Goal: Check status: Check status

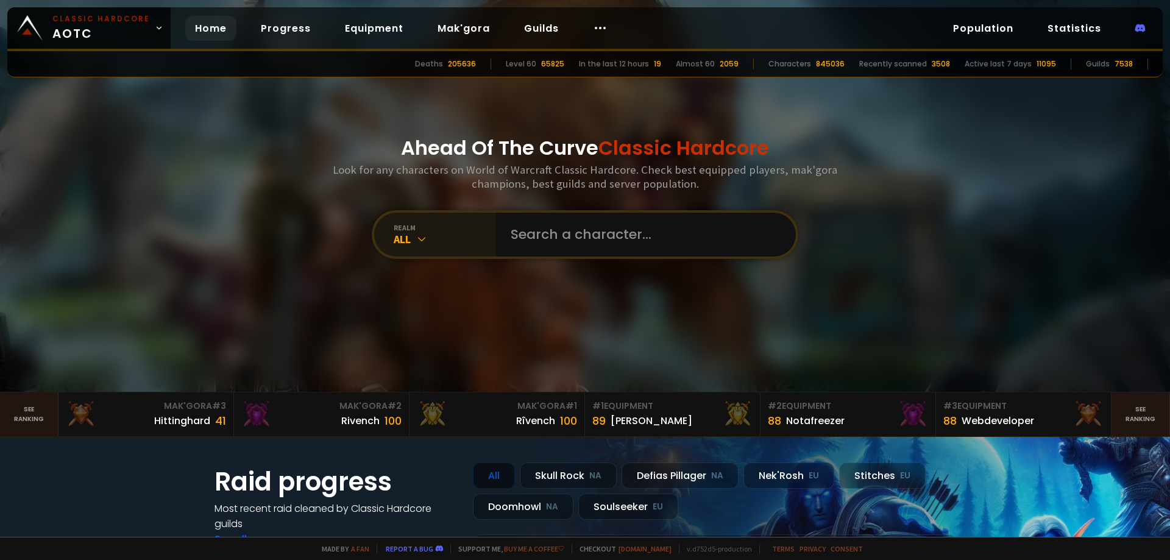
click at [403, 233] on div "All" at bounding box center [445, 239] width 102 height 14
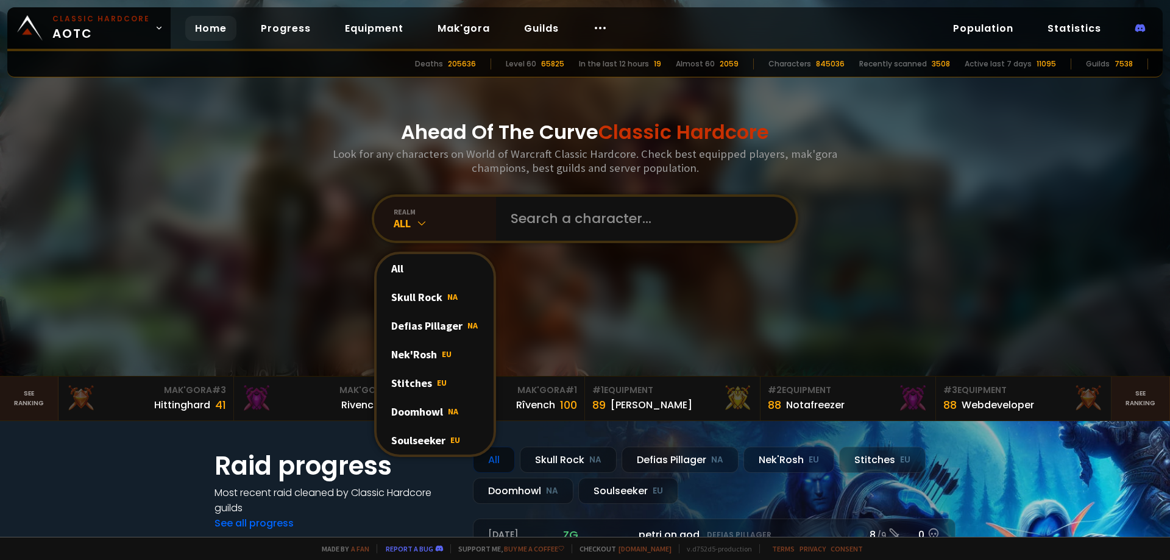
scroll to position [61, 0]
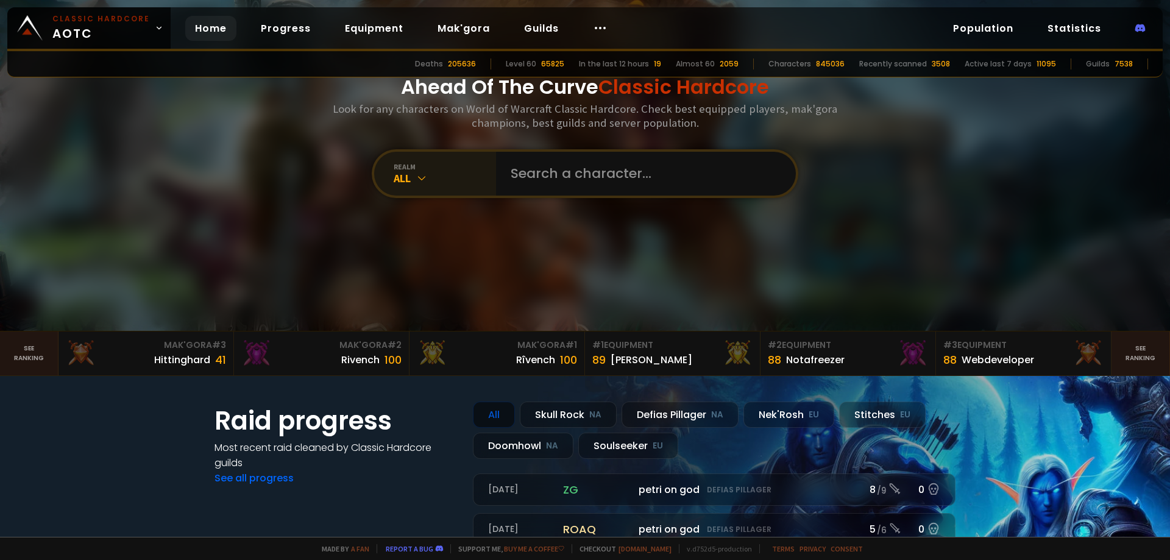
click at [401, 185] on div "realm All" at bounding box center [435, 174] width 122 height 44
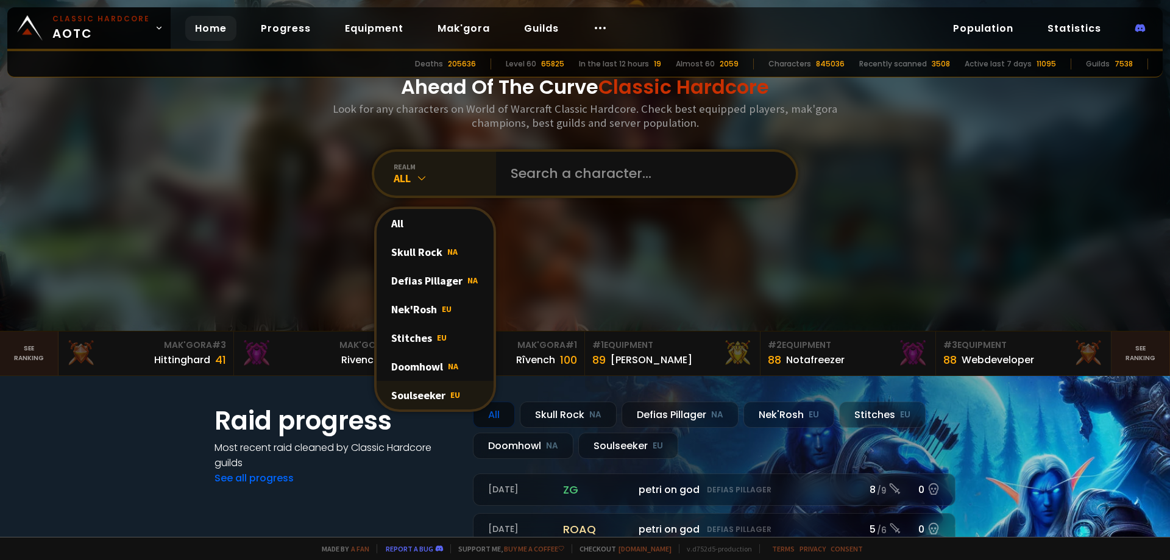
click at [423, 393] on div "Soulseeker EU" at bounding box center [434, 395] width 117 height 29
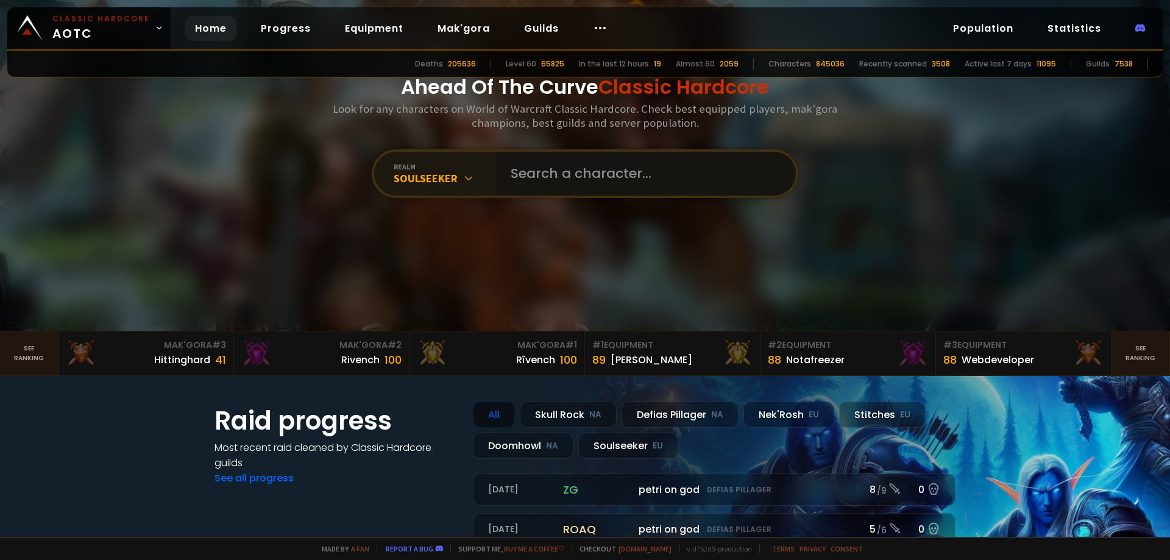
click at [584, 185] on input "text" at bounding box center [642, 174] width 278 height 44
type input "KamroLamro"
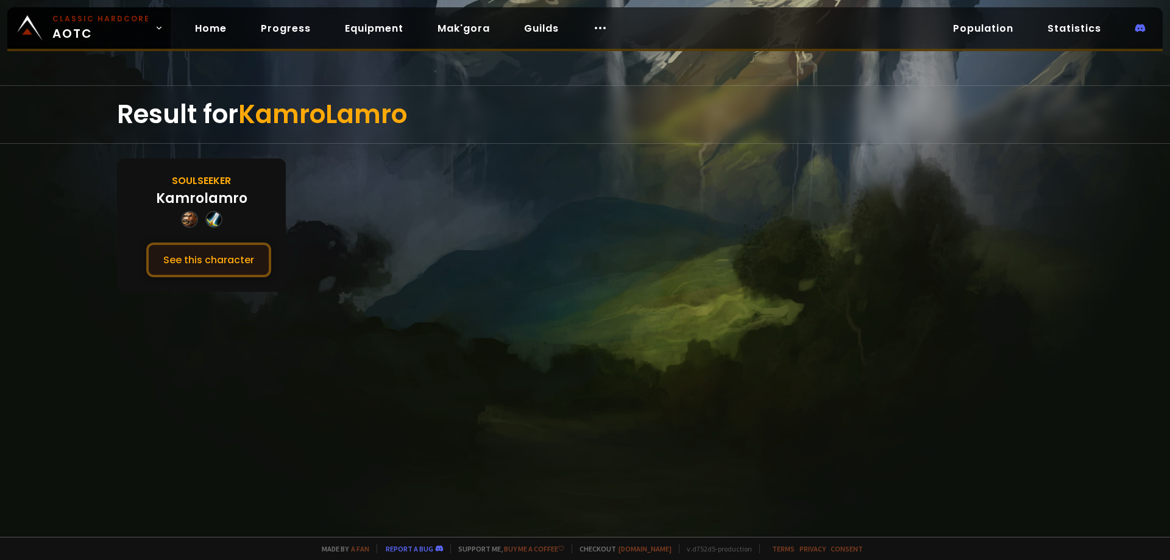
click at [174, 255] on button "See this character" at bounding box center [208, 259] width 125 height 35
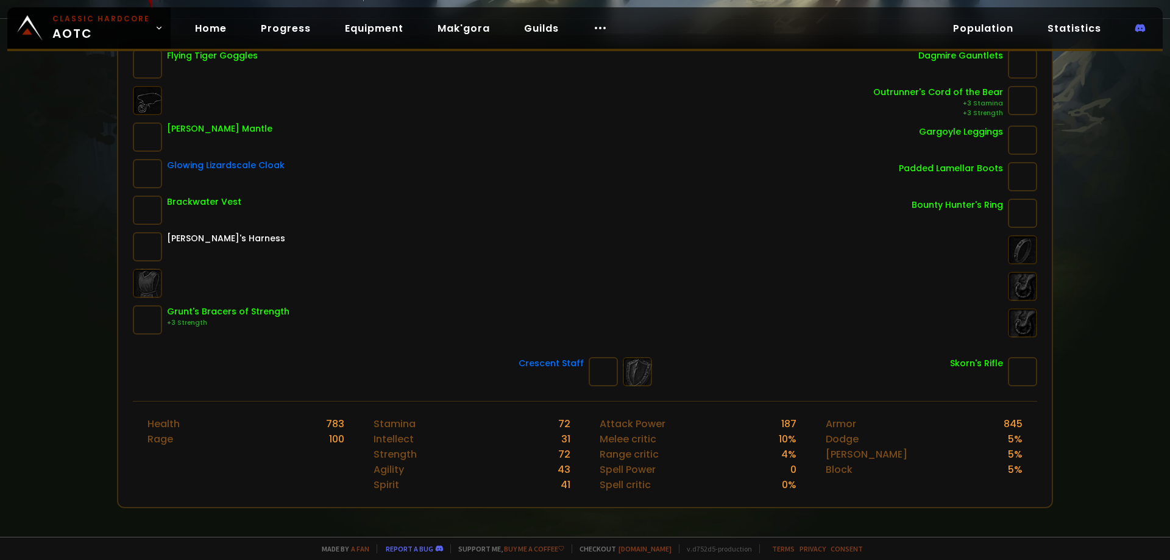
scroll to position [61, 0]
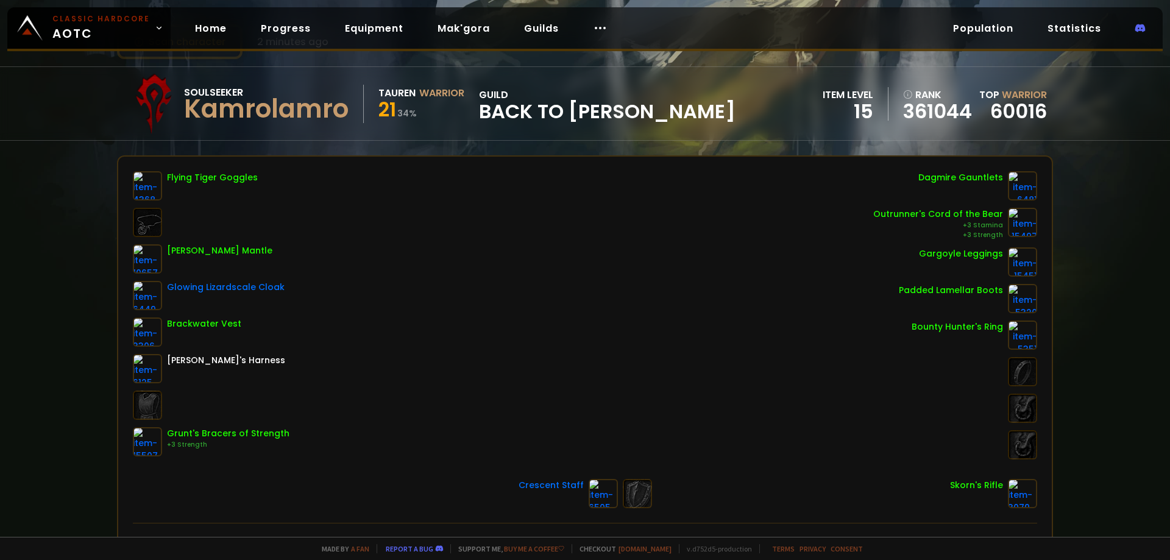
drag, startPoint x: 431, startPoint y: 280, endPoint x: 514, endPoint y: 327, distance: 94.9
click at [510, 327] on div "Flying Tiger Goggles [PERSON_NAME] Mantle Glowing Lizardscale Cloak Brackwater …" at bounding box center [585, 315] width 904 height 288
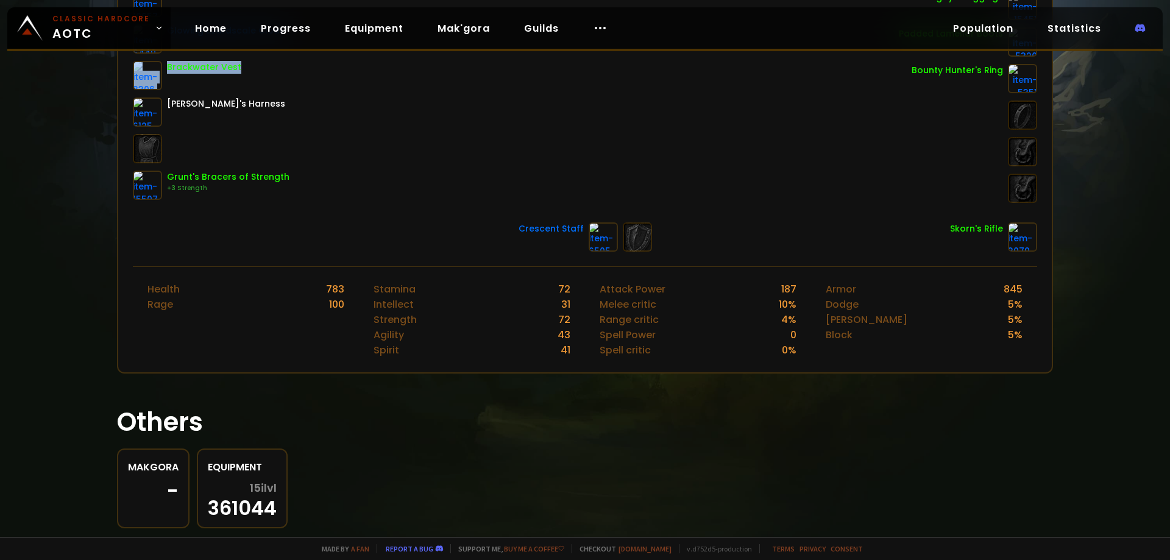
scroll to position [287, 0]
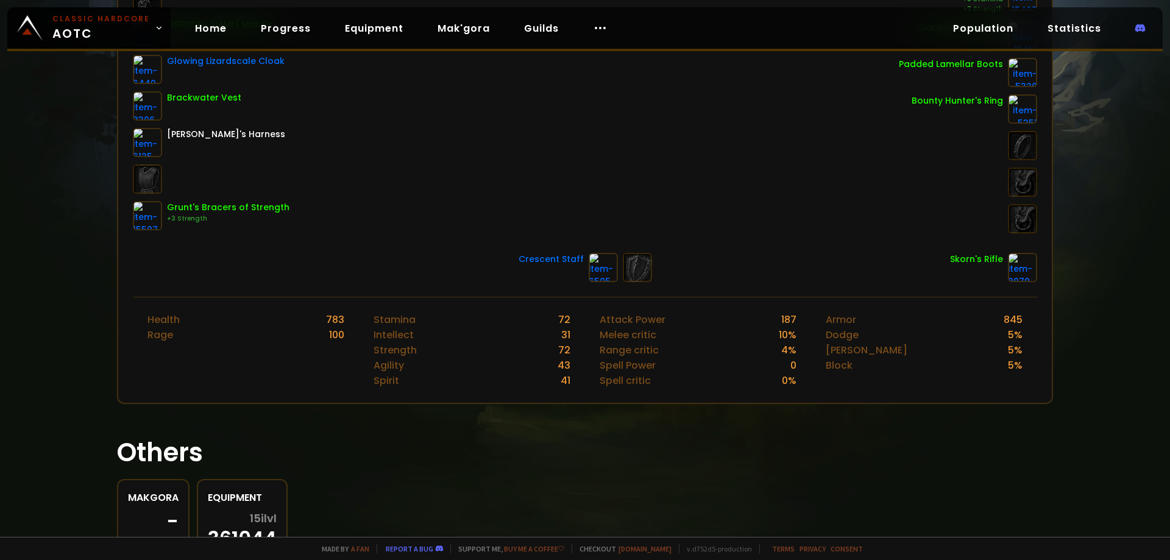
click at [328, 325] on div "783" at bounding box center [335, 319] width 18 height 15
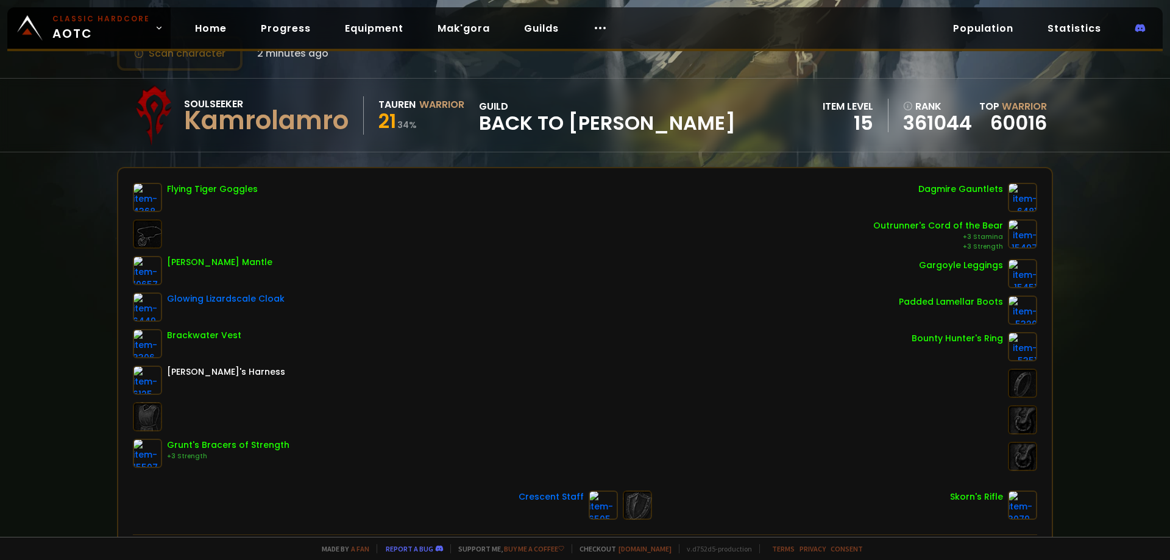
scroll to position [0, 0]
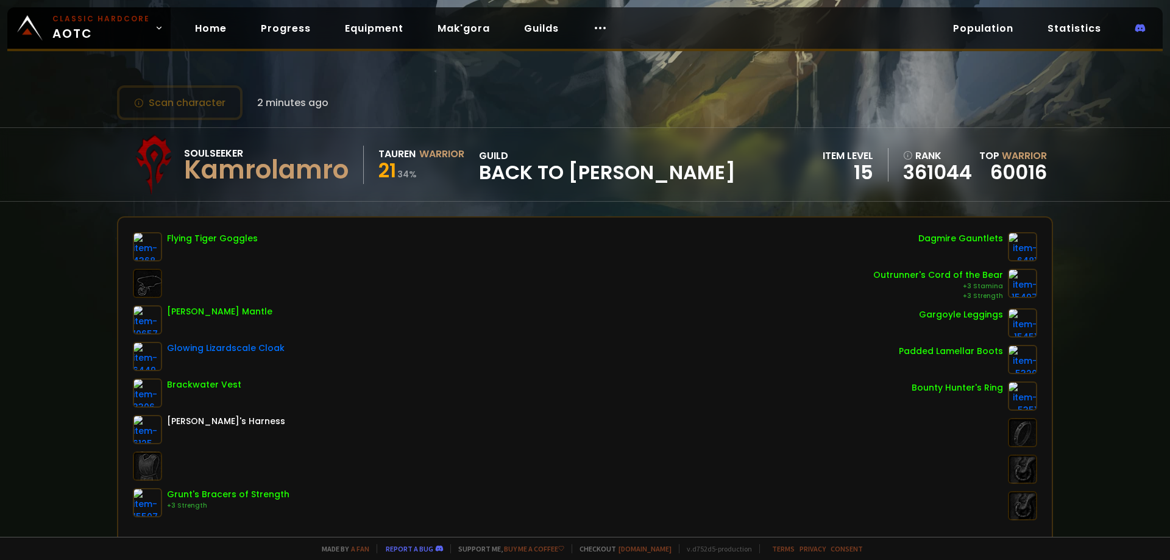
click at [409, 179] on small "34 %" at bounding box center [406, 174] width 19 height 12
click at [490, 164] on span "Back to [PERSON_NAME]" at bounding box center [607, 172] width 256 height 18
click at [511, 152] on div "guild Back to [PERSON_NAME]" at bounding box center [607, 165] width 256 height 34
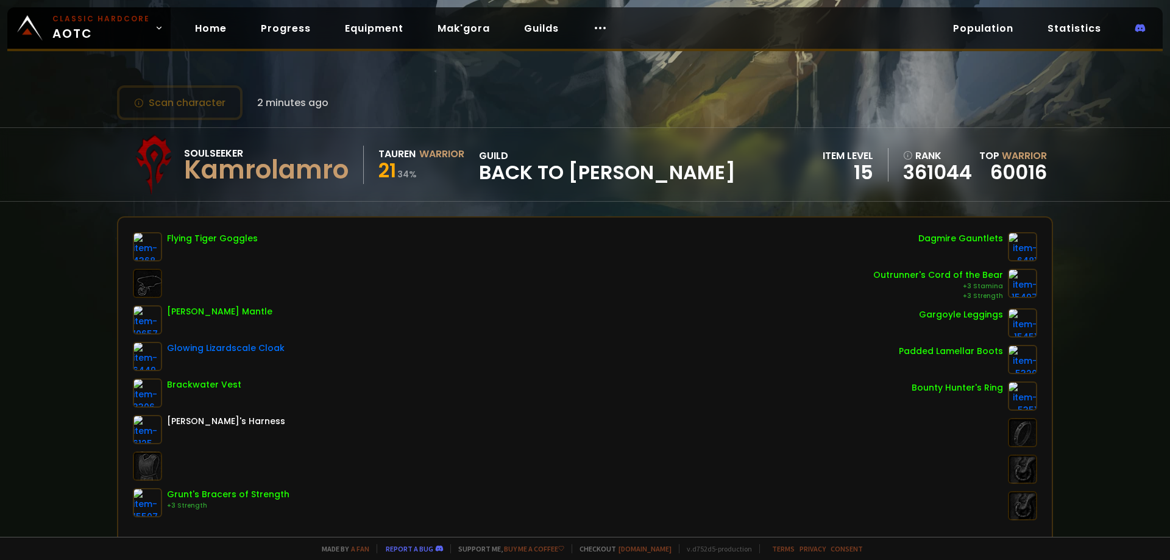
click at [511, 152] on div "guild Back to [PERSON_NAME]" at bounding box center [607, 165] width 256 height 34
